Goal: Information Seeking & Learning: Compare options

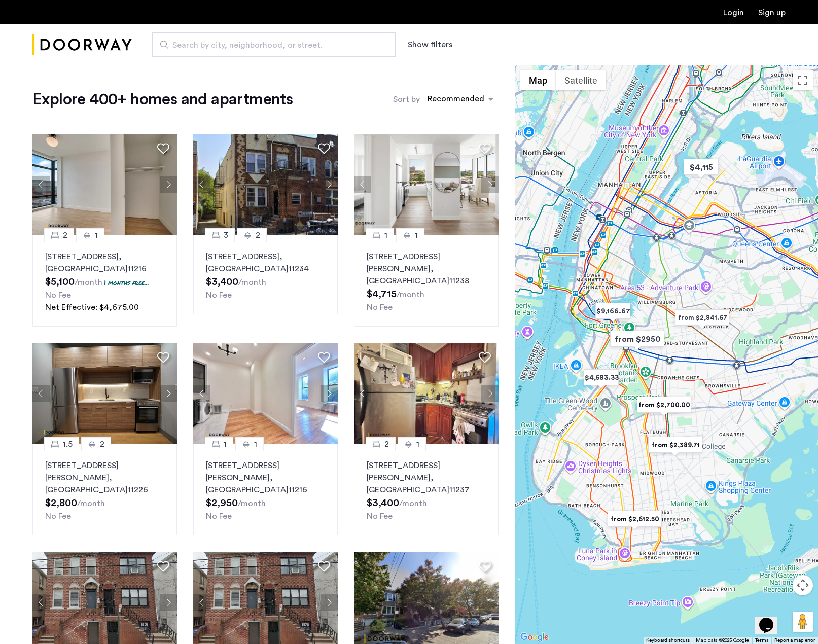
click at [657, 427] on div at bounding box center [666, 354] width 303 height 579
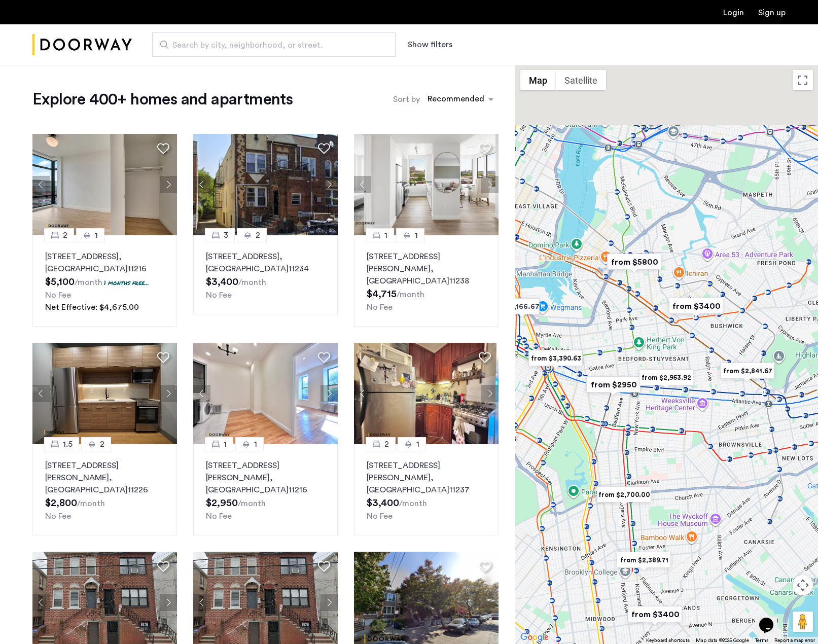
drag, startPoint x: 715, startPoint y: 338, endPoint x: 668, endPoint y: 428, distance: 101.4
click at [668, 428] on div at bounding box center [666, 354] width 303 height 579
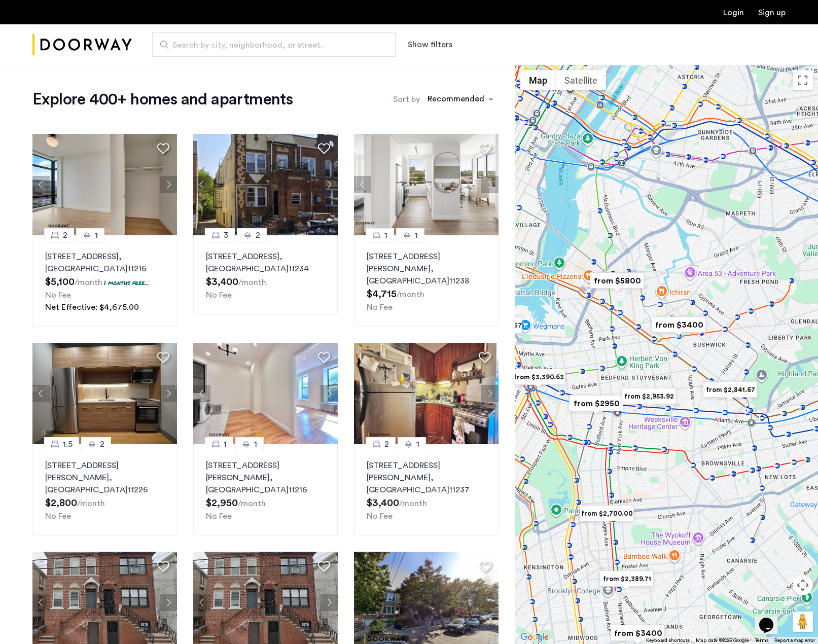
click at [688, 364] on div at bounding box center [666, 354] width 303 height 579
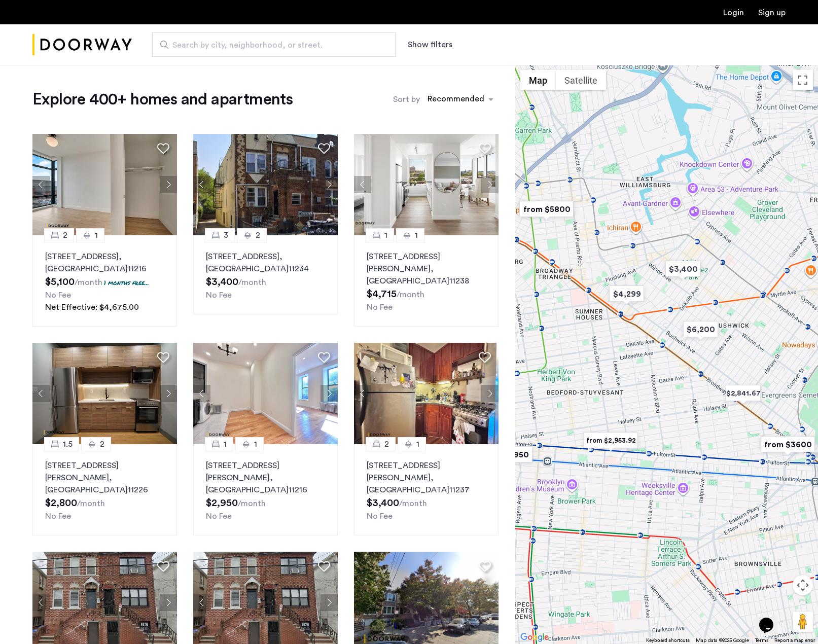
click at [683, 342] on div at bounding box center [666, 354] width 303 height 579
drag, startPoint x: 683, startPoint y: 341, endPoint x: 679, endPoint y: 331, distance: 11.4
click at [682, 339] on div at bounding box center [666, 354] width 303 height 579
click at [695, 348] on div at bounding box center [666, 354] width 303 height 579
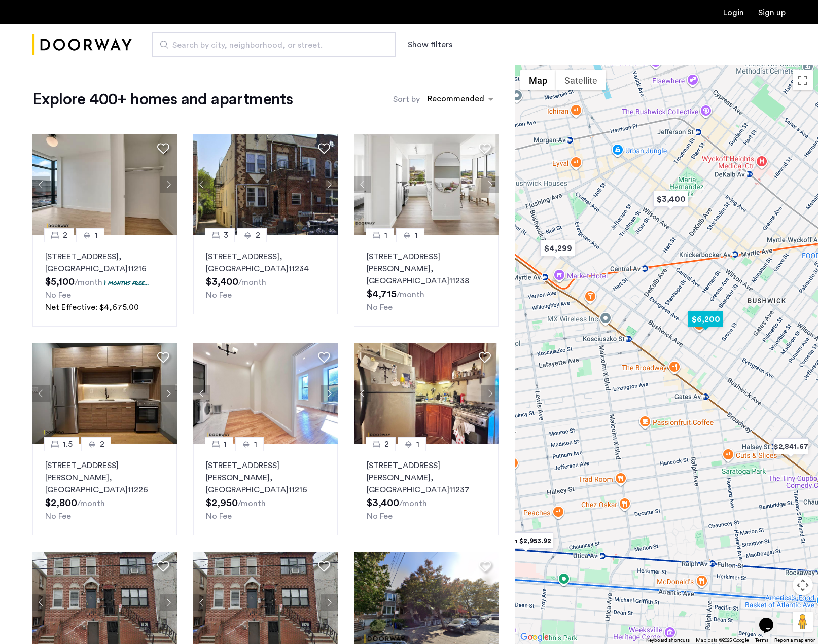
click at [702, 322] on img "$6,200" at bounding box center [705, 319] width 43 height 23
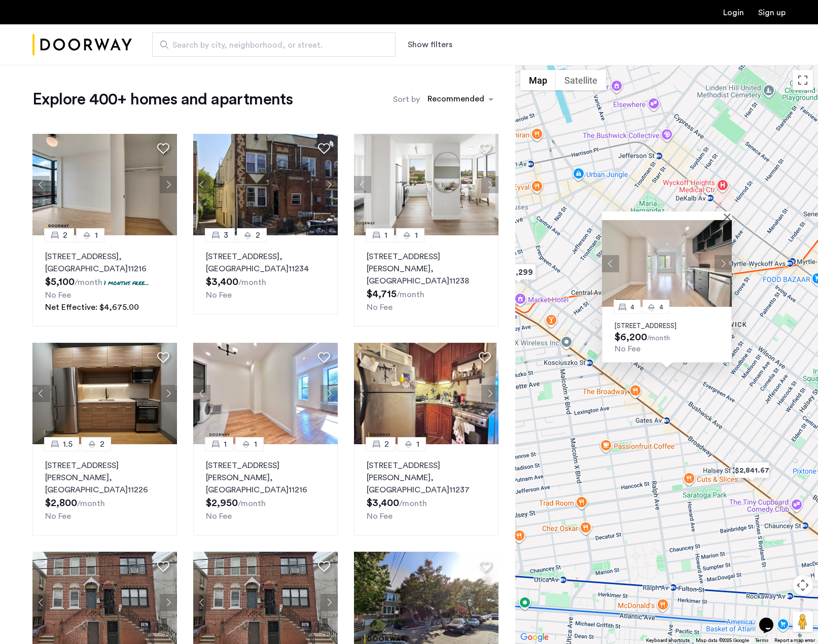
click at [718, 255] on button "Next apartment" at bounding box center [723, 263] width 17 height 17
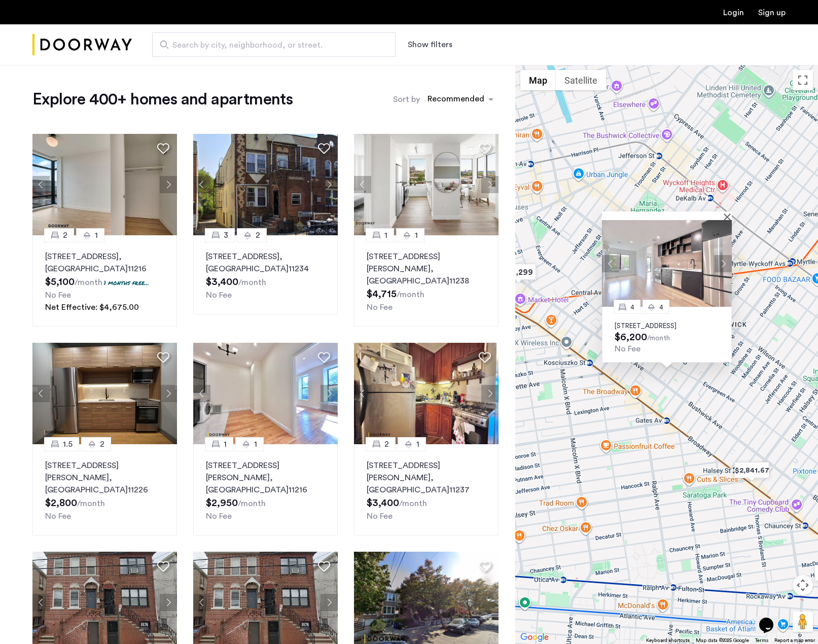
click at [726, 255] on button "Next apartment" at bounding box center [723, 263] width 17 height 17
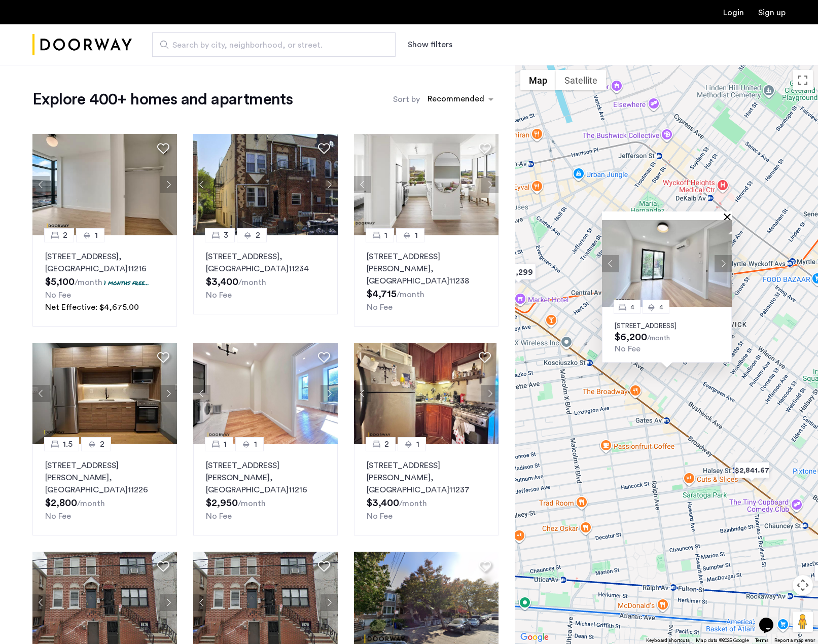
click at [729, 213] on button "Close" at bounding box center [729, 216] width 7 height 7
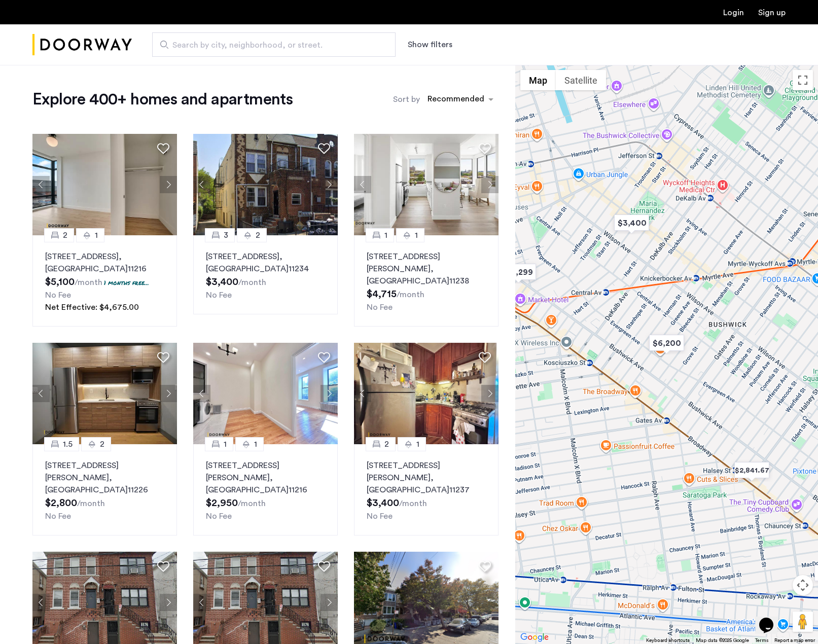
click at [671, 303] on div "To navigate, press the arrow keys." at bounding box center [666, 354] width 303 height 579
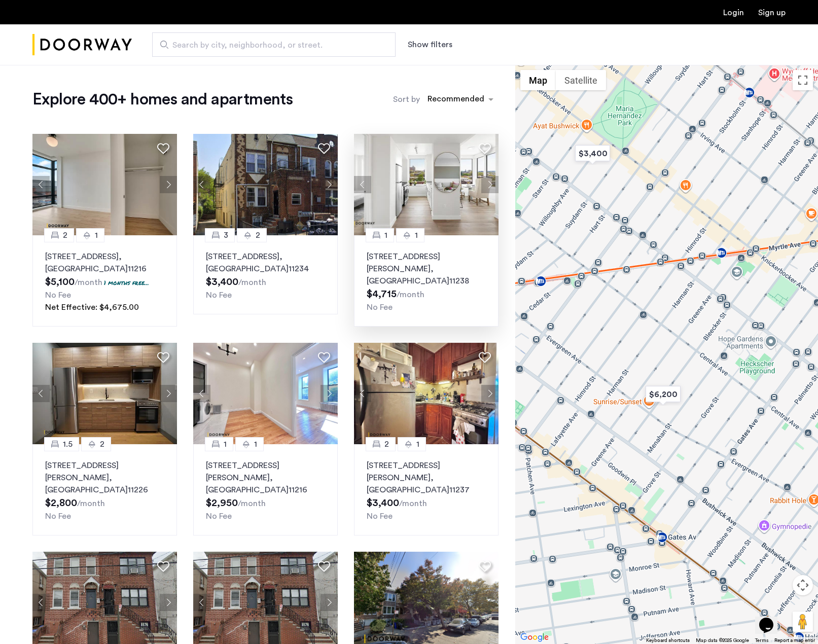
click at [484, 186] on button "Next apartment" at bounding box center [489, 184] width 17 height 17
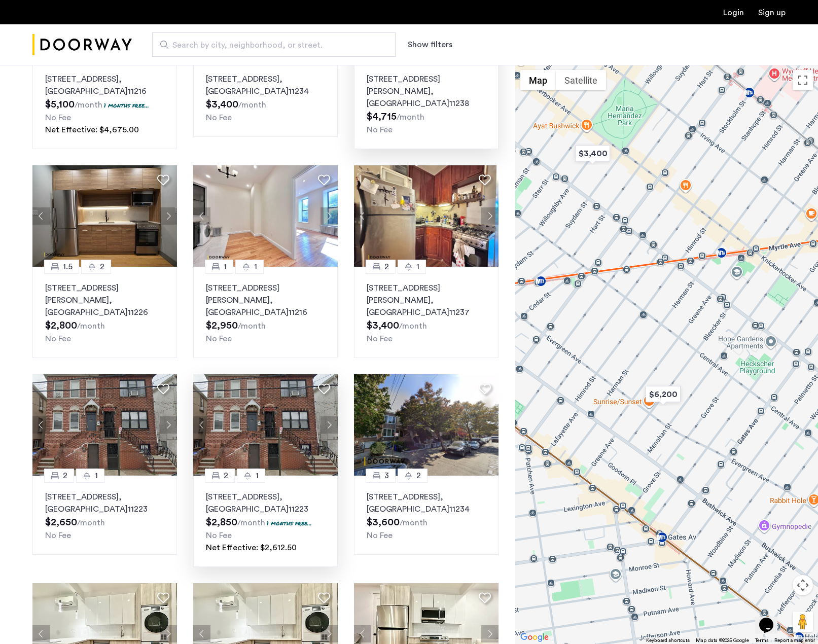
scroll to position [304, 0]
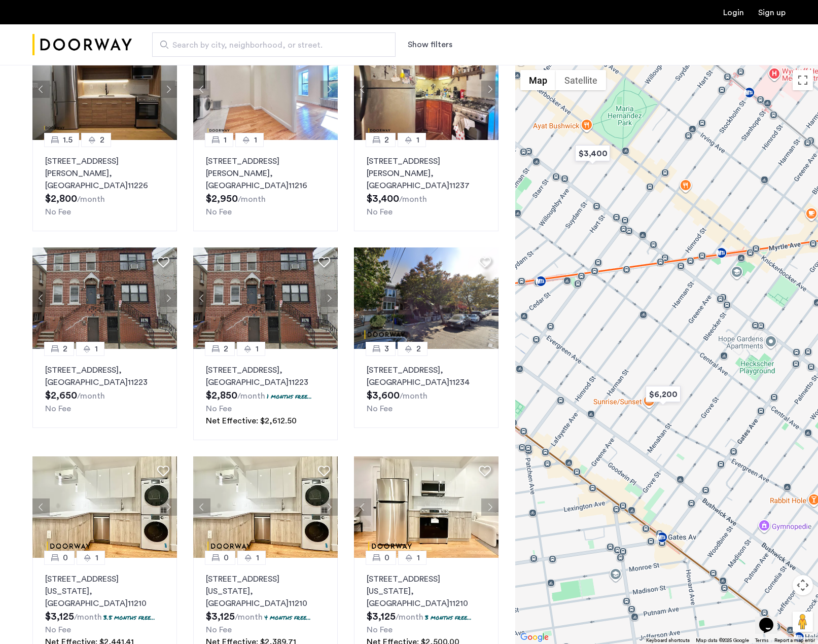
drag, startPoint x: 742, startPoint y: 327, endPoint x: 773, endPoint y: 291, distance: 48.2
click at [762, 302] on div at bounding box center [666, 354] width 303 height 579
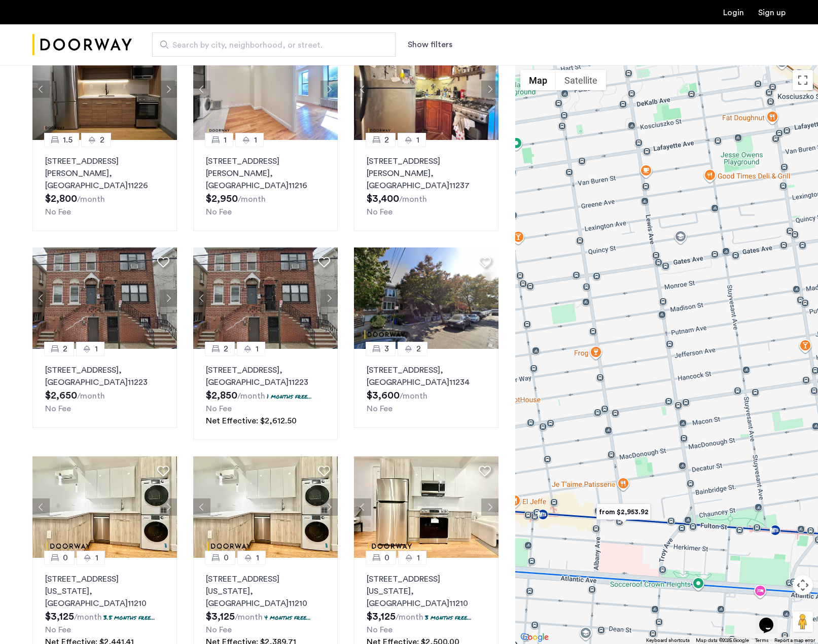
drag, startPoint x: 693, startPoint y: 415, endPoint x: 720, endPoint y: 340, distance: 79.7
click at [720, 347] on div at bounding box center [666, 354] width 303 height 579
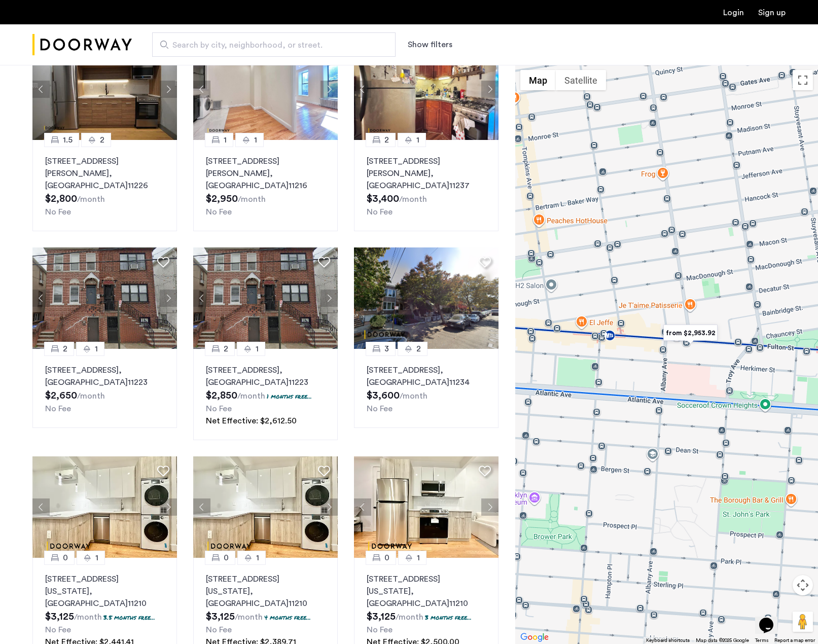
click at [686, 337] on img "from $2,953.92" at bounding box center [690, 333] width 62 height 23
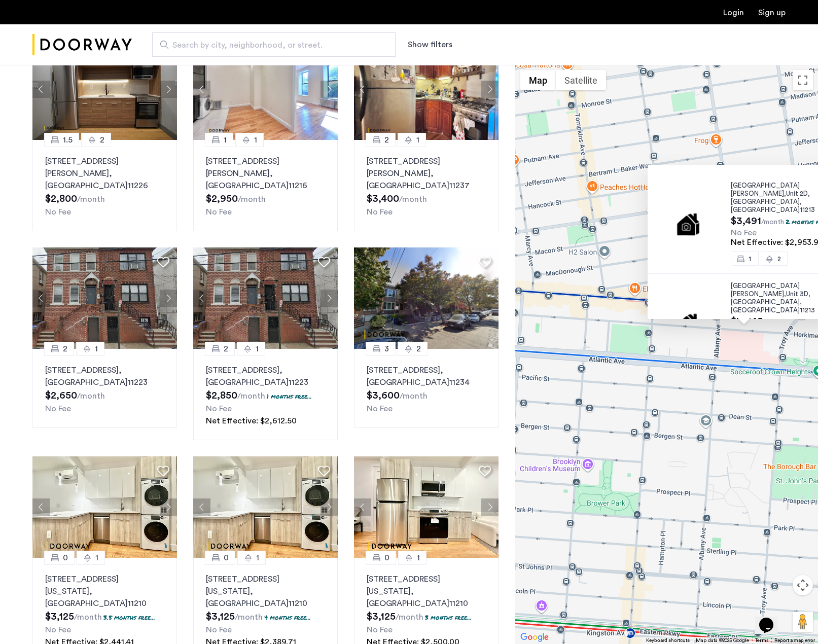
drag, startPoint x: 645, startPoint y: 395, endPoint x: 765, endPoint y: 294, distance: 156.9
click at [747, 314] on div "[STREET_ADDRESS][PERSON_NAME] $3,491 /month 2 months free... No Fee Net Effecti…" at bounding box center [666, 354] width 303 height 579
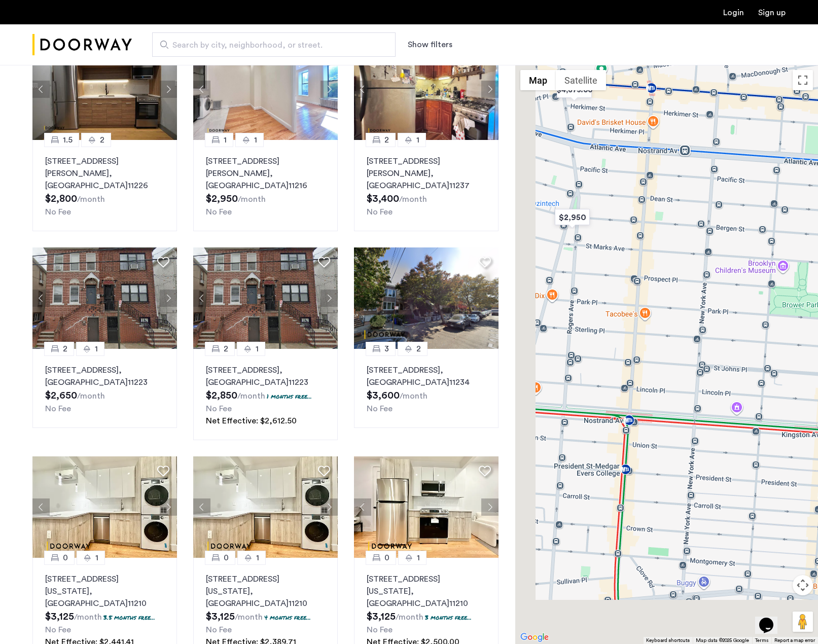
drag, startPoint x: 706, startPoint y: 361, endPoint x: 764, endPoint y: 291, distance: 91.1
click at [752, 303] on div "[STREET_ADDRESS][PERSON_NAME] $3,491 /month 2 months free... No Fee Net Effecti…" at bounding box center [666, 354] width 303 height 579
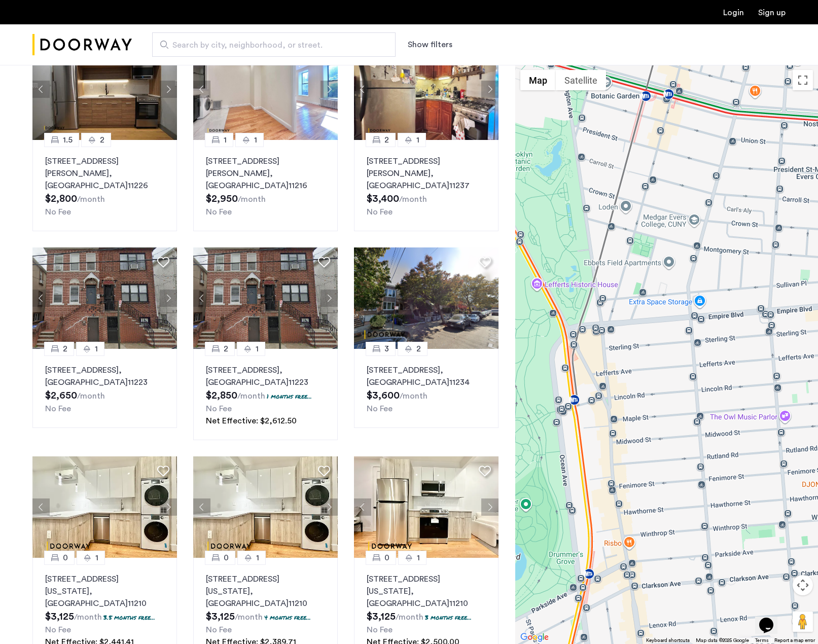
drag, startPoint x: 709, startPoint y: 362, endPoint x: 613, endPoint y: 358, distance: 96.5
click at [613, 358] on div "[STREET_ADDRESS][PERSON_NAME] $3,491 /month 2 months free... No Fee Net Effecti…" at bounding box center [666, 354] width 303 height 579
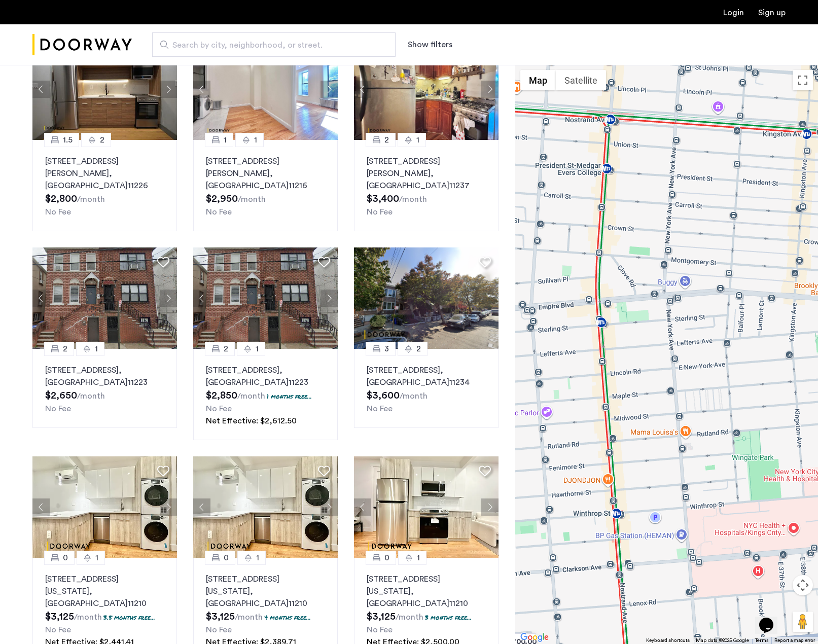
click at [650, 303] on div "[STREET_ADDRESS][PERSON_NAME] $3,491 /month 2 months free... No Fee Net Effecti…" at bounding box center [666, 354] width 303 height 579
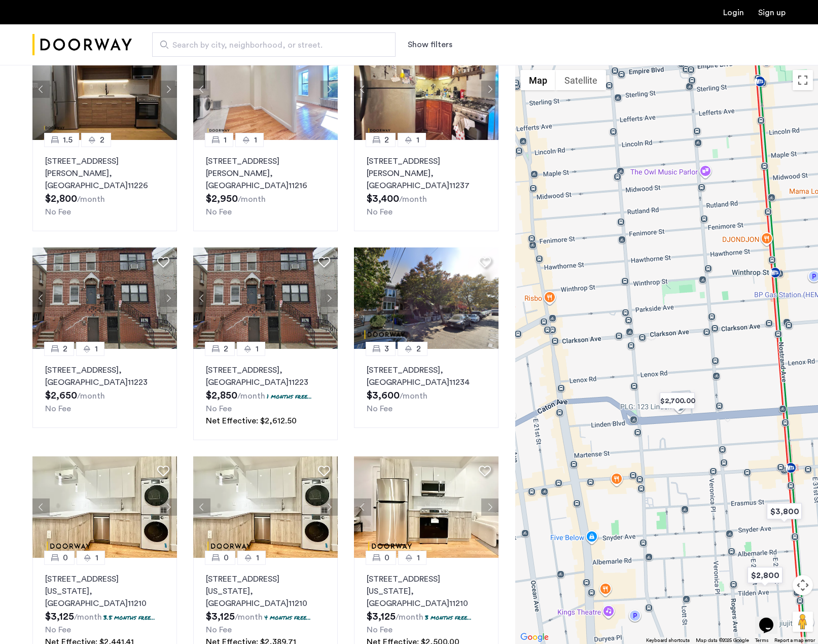
drag, startPoint x: 606, startPoint y: 352, endPoint x: 696, endPoint y: 321, distance: 95.6
click at [695, 321] on div "[STREET_ADDRESS][PERSON_NAME] $3,491 /month 2 months free... No Fee Net Effecti…" at bounding box center [666, 354] width 303 height 579
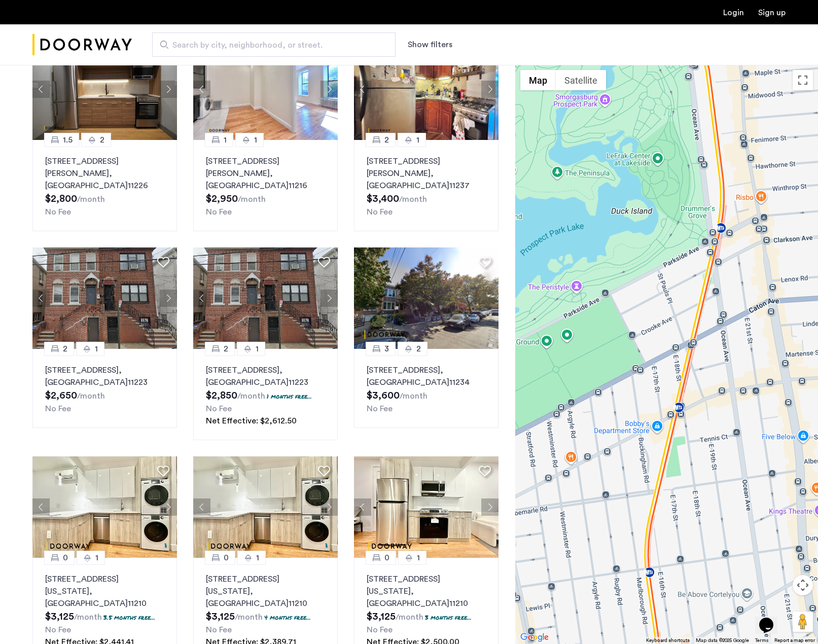
drag, startPoint x: 673, startPoint y: 325, endPoint x: 620, endPoint y: 301, distance: 57.4
click at [620, 301] on div "[STREET_ADDRESS][PERSON_NAME] $3,491 /month 2 months free... No Fee Net Effecti…" at bounding box center [666, 354] width 303 height 579
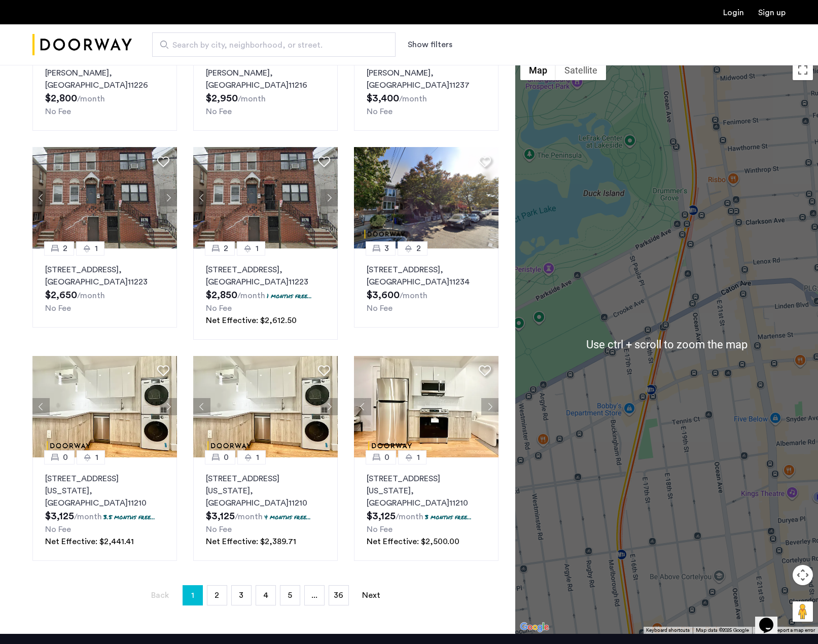
scroll to position [406, 0]
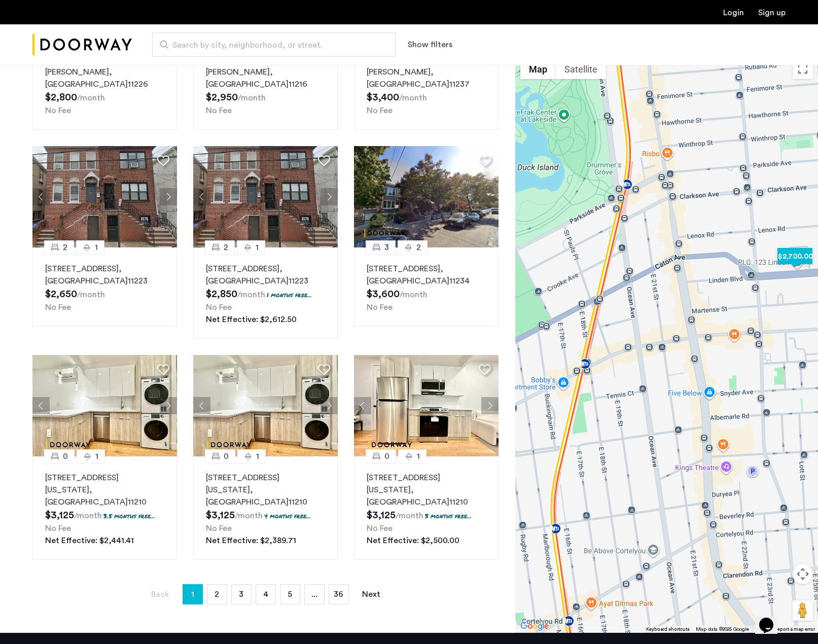
click at [792, 245] on img "$2,700.00" at bounding box center [795, 256] width 43 height 23
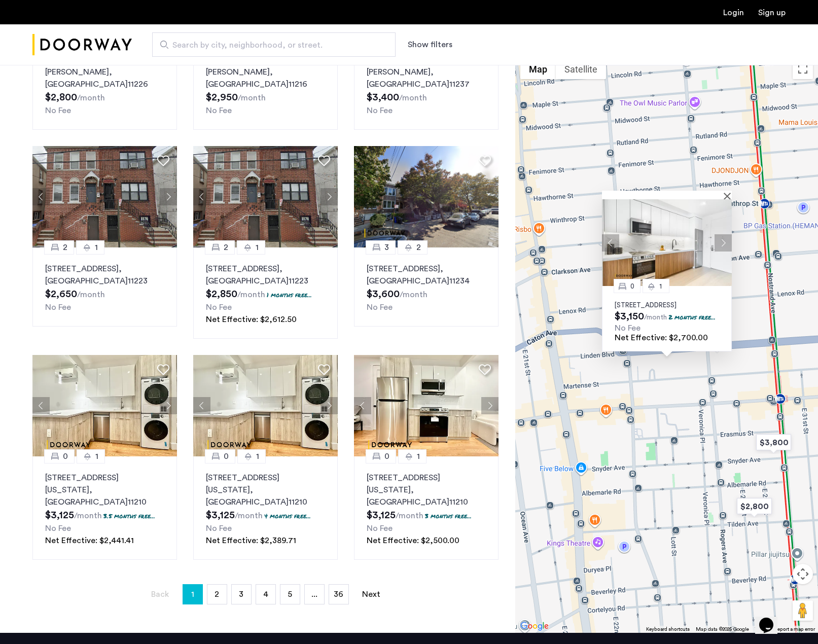
click at [725, 234] on button "Next apartment" at bounding box center [723, 242] width 17 height 17
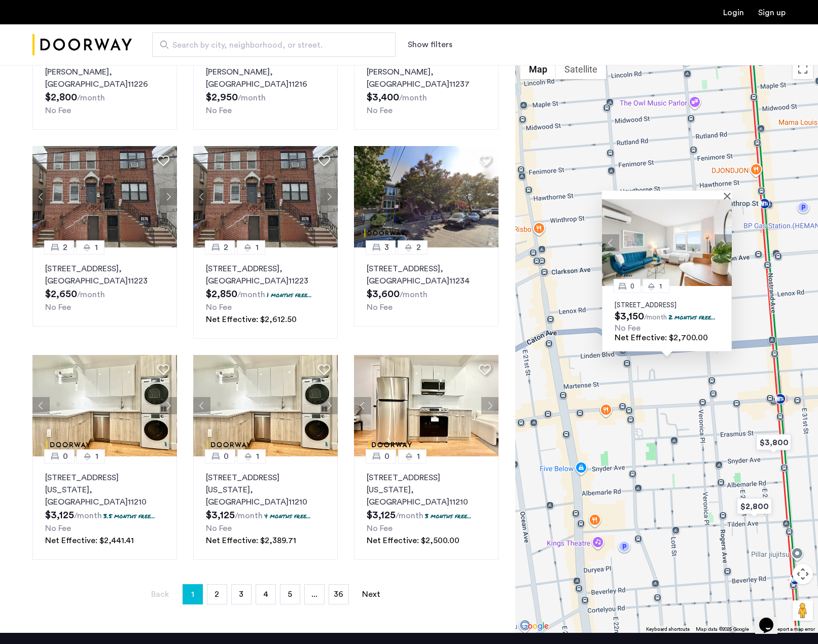
click at [660, 377] on div "0 [GEOGRAPHIC_DATA][STREET_ADDRESS] $3,150 /month 2 months free... No Fee Net E…" at bounding box center [666, 343] width 303 height 579
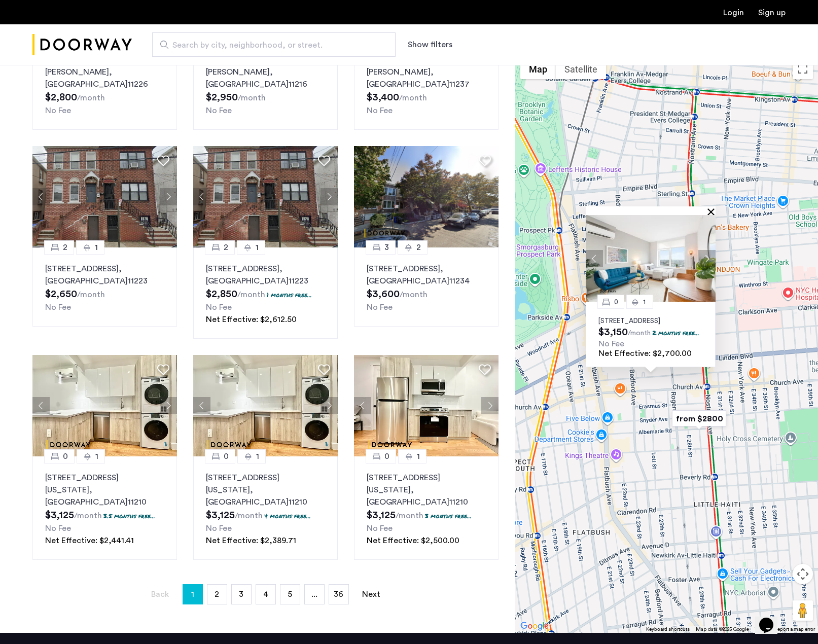
click at [710, 208] on button "Close" at bounding box center [713, 211] width 7 height 7
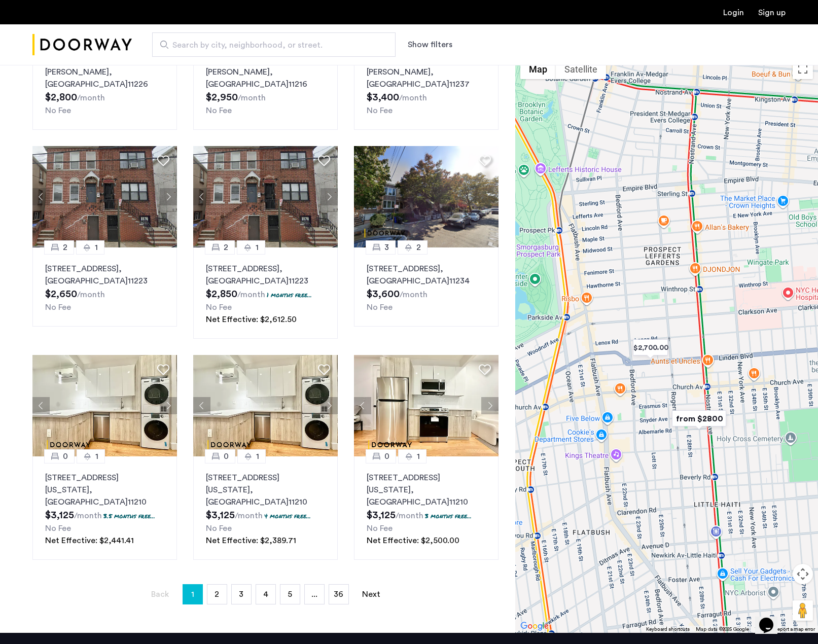
click at [693, 407] on img "from $2800" at bounding box center [699, 418] width 62 height 23
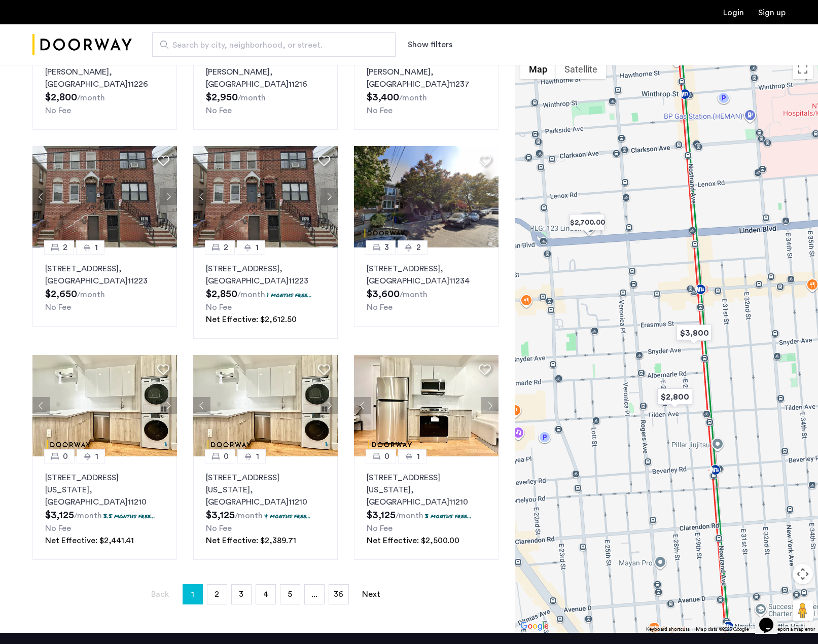
drag, startPoint x: 652, startPoint y: 327, endPoint x: 677, endPoint y: 327, distance: 24.3
click at [677, 327] on div "To navigate, press the arrow keys." at bounding box center [666, 343] width 303 height 579
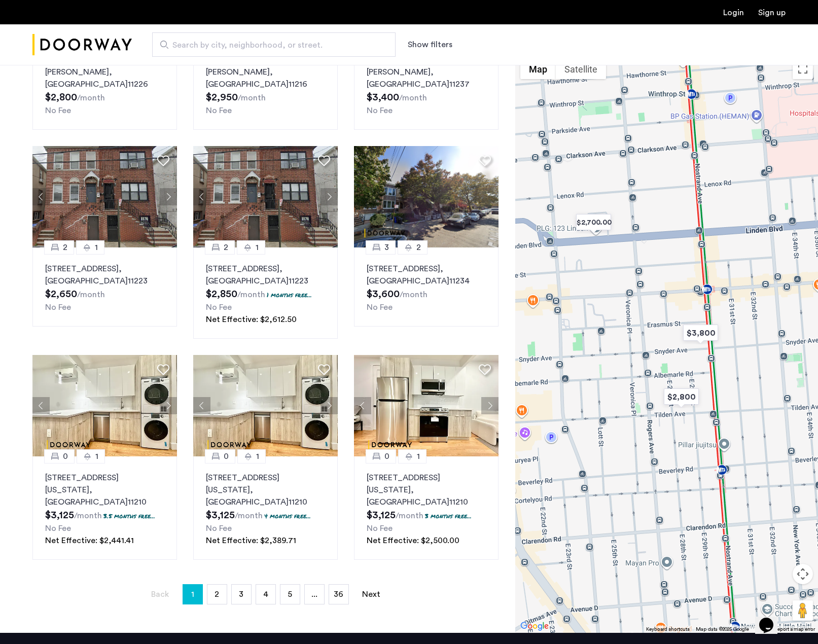
click at [726, 291] on div "To navigate, press the arrow keys." at bounding box center [666, 343] width 303 height 579
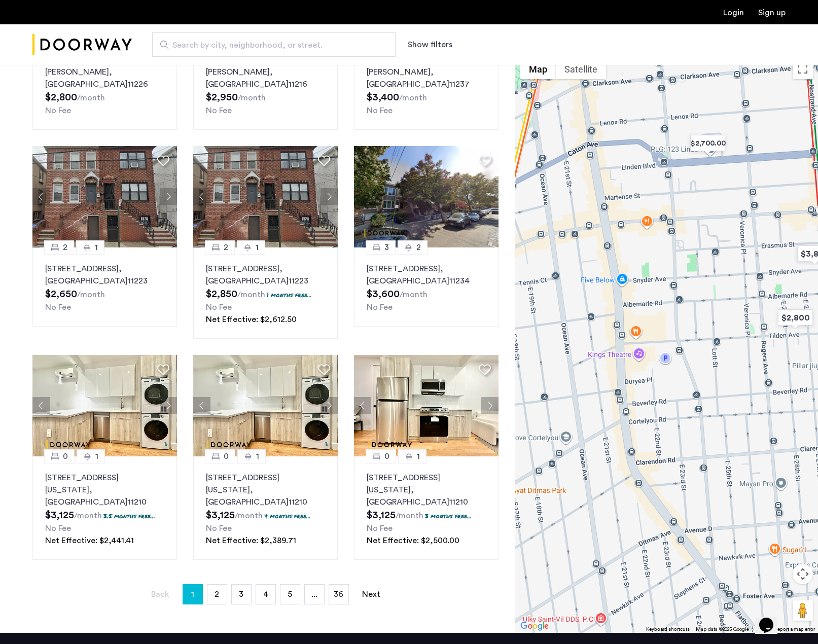
drag, startPoint x: 699, startPoint y: 303, endPoint x: 721, endPoint y: 284, distance: 29.6
click at [713, 293] on div "To navigate, press the arrow keys." at bounding box center [666, 343] width 303 height 579
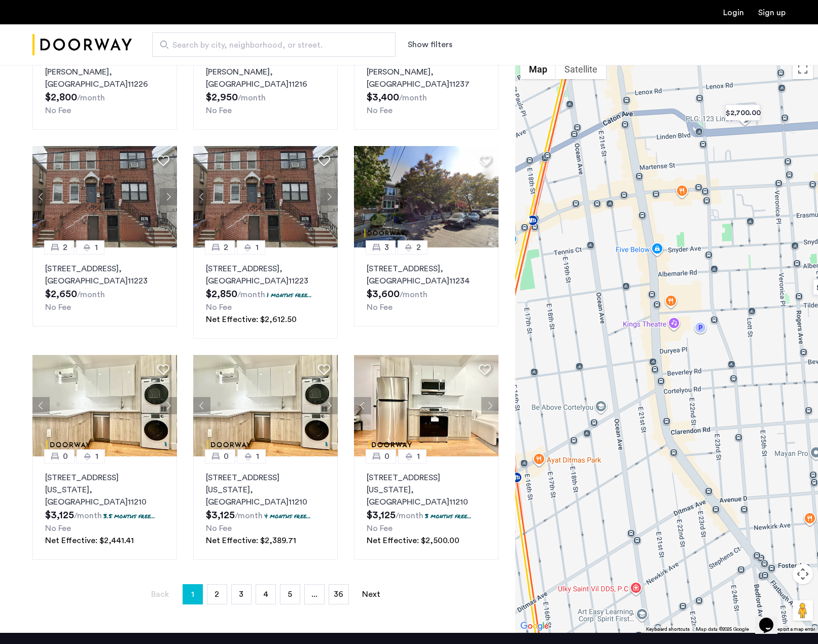
drag, startPoint x: 687, startPoint y: 355, endPoint x: 718, endPoint y: 293, distance: 69.4
click at [717, 302] on div "To navigate, press the arrow keys." at bounding box center [666, 343] width 303 height 579
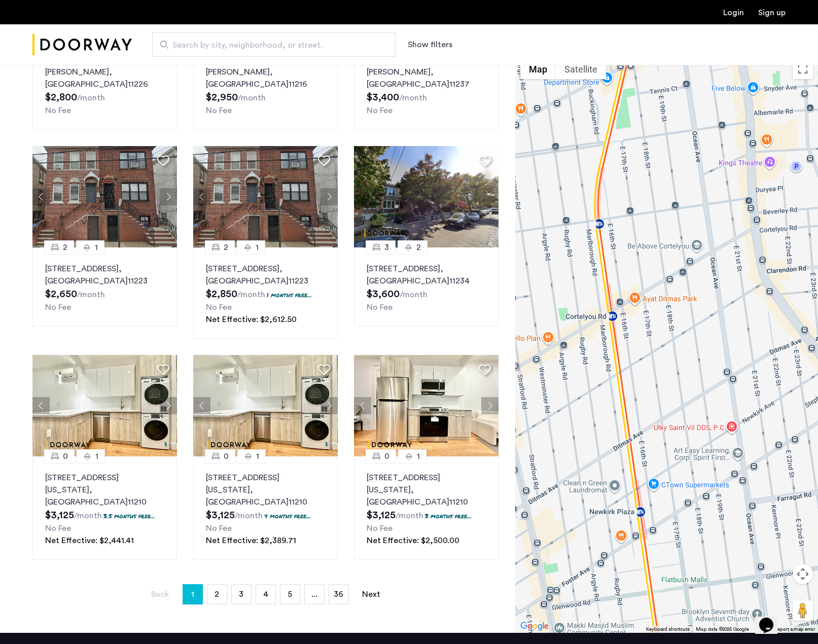
drag, startPoint x: 693, startPoint y: 416, endPoint x: 693, endPoint y: 333, distance: 83.2
click at [693, 333] on div "To navigate, press the arrow keys." at bounding box center [666, 343] width 303 height 579
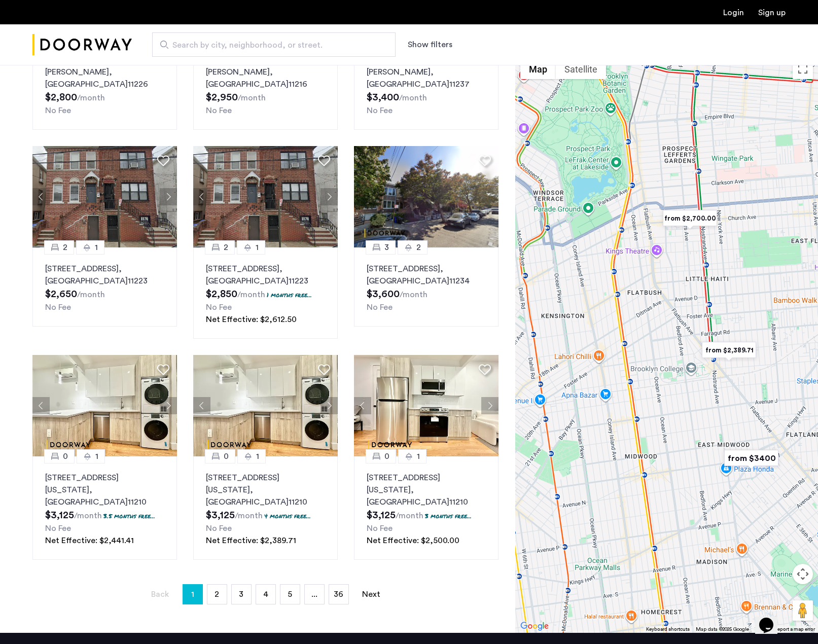
drag, startPoint x: 674, startPoint y: 310, endPoint x: 631, endPoint y: 309, distance: 43.6
click at [631, 309] on div "To navigate, press the arrow keys." at bounding box center [666, 343] width 303 height 579
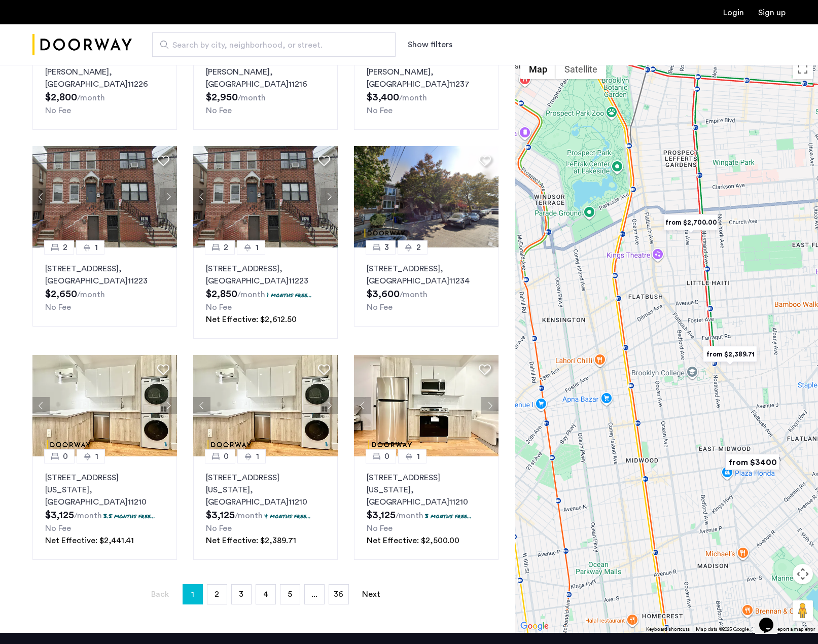
drag, startPoint x: 681, startPoint y: 372, endPoint x: 653, endPoint y: 499, distance: 129.9
click at [652, 484] on div "To navigate, press the arrow keys." at bounding box center [666, 343] width 303 height 579
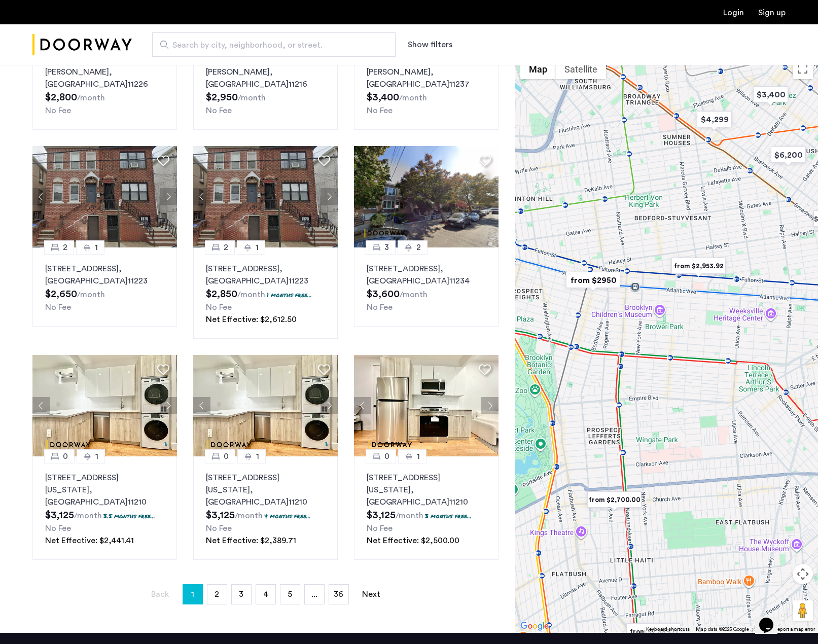
drag, startPoint x: 650, startPoint y: 366, endPoint x: 656, endPoint y: 444, distance: 78.3
click at [655, 438] on div "To navigate, press the arrow keys." at bounding box center [666, 343] width 303 height 579
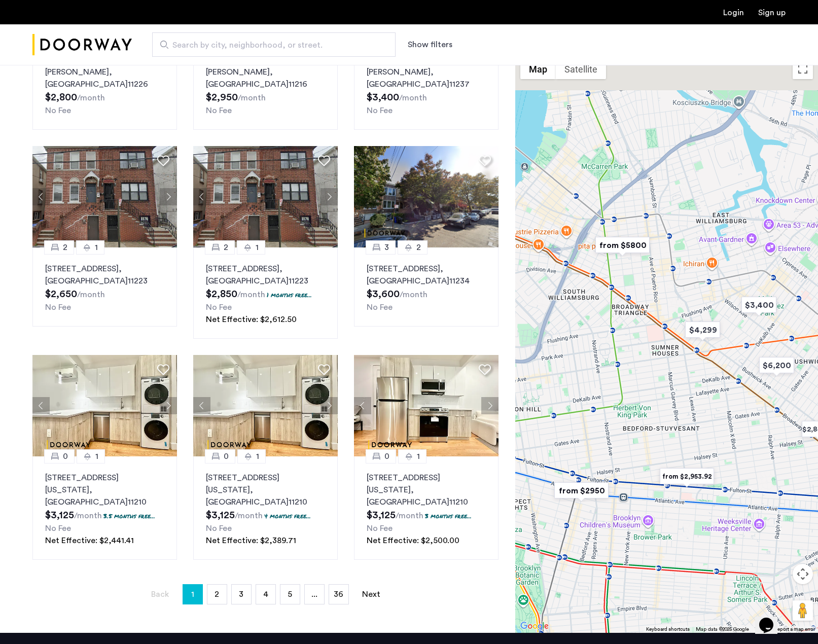
drag, startPoint x: 702, startPoint y: 295, endPoint x: 683, endPoint y: 400, distance: 107.1
click at [684, 398] on div "To navigate, press the arrow keys." at bounding box center [666, 343] width 303 height 579
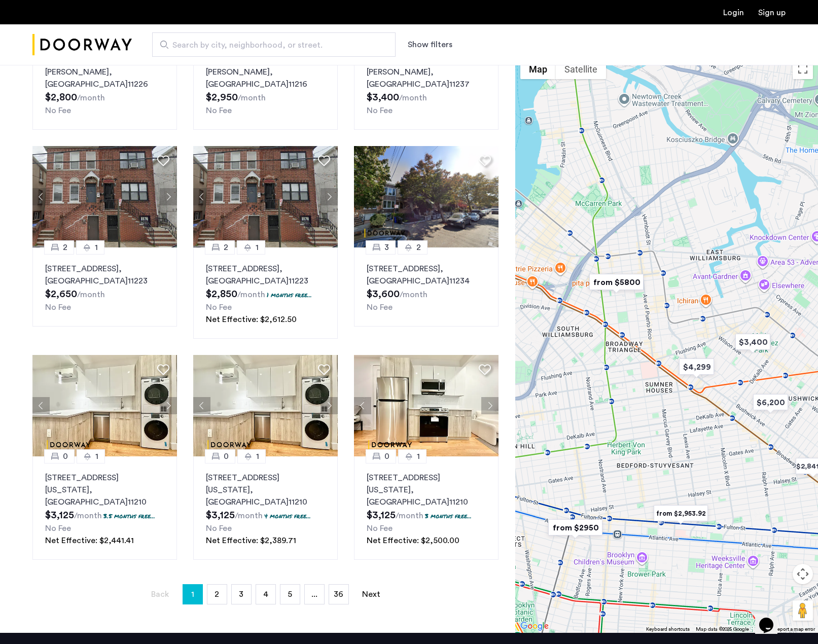
drag, startPoint x: 719, startPoint y: 381, endPoint x: 651, endPoint y: 367, distance: 69.9
click at [653, 367] on div "To navigate, press the arrow keys." at bounding box center [666, 343] width 303 height 579
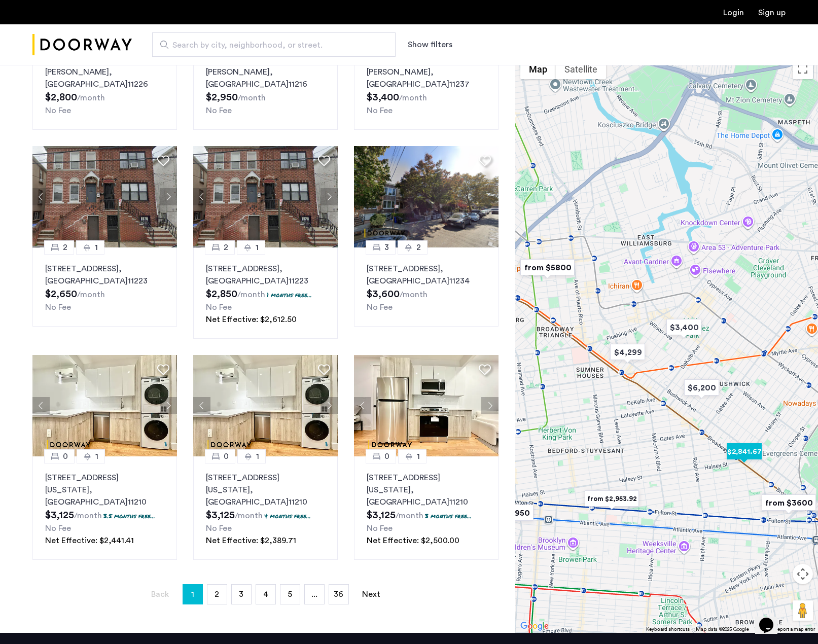
click at [741, 440] on img "$2,841.67" at bounding box center [744, 451] width 43 height 23
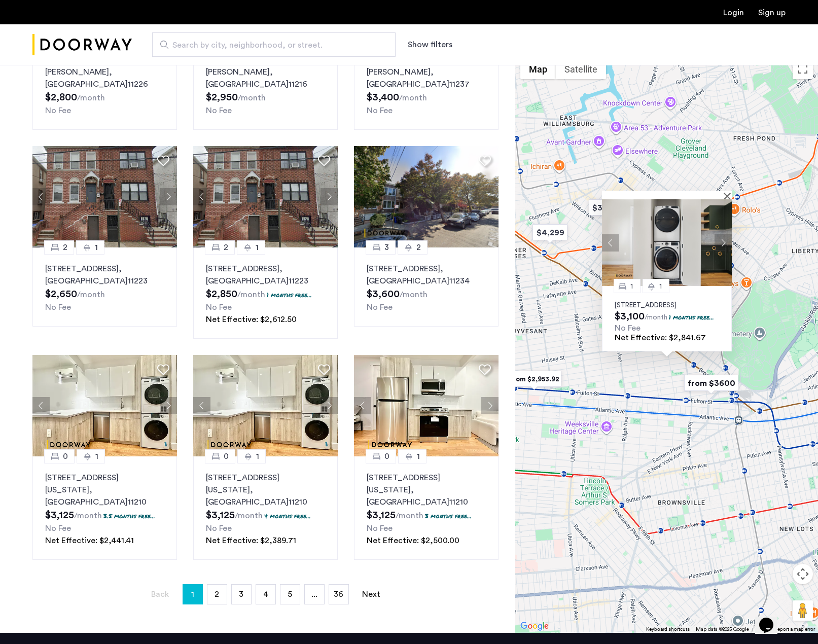
click at [721, 234] on button "Next apartment" at bounding box center [723, 242] width 17 height 17
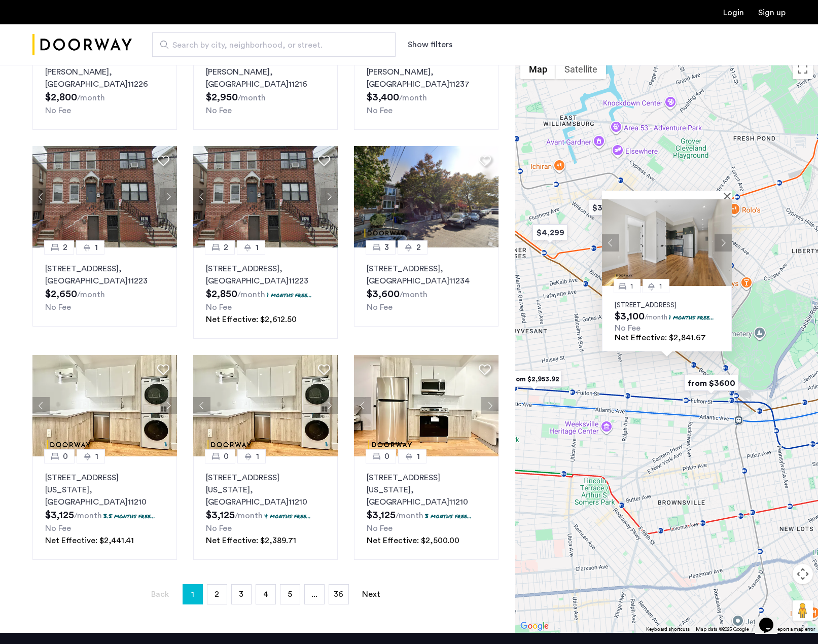
click at [721, 234] on button "Next apartment" at bounding box center [723, 242] width 17 height 17
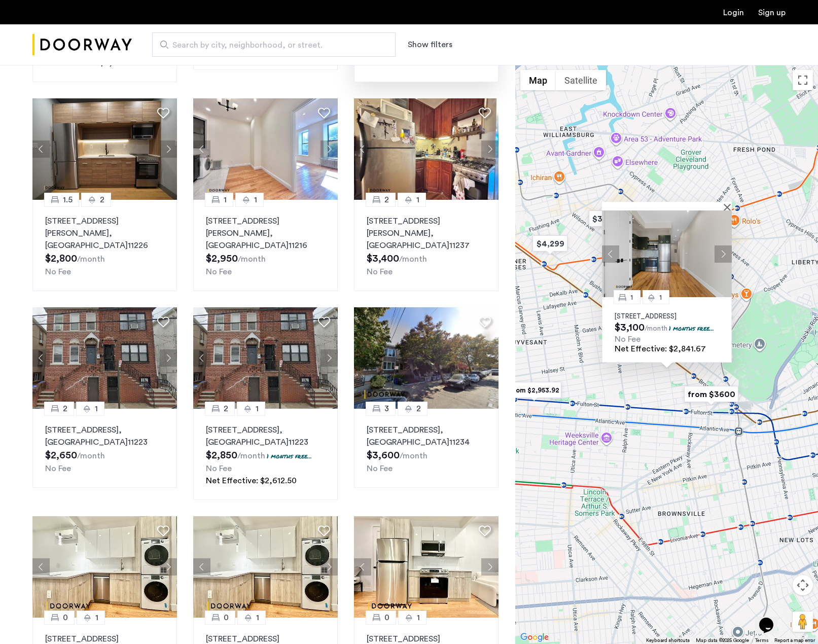
scroll to position [51, 0]
